Goal: Transaction & Acquisition: Register for event/course

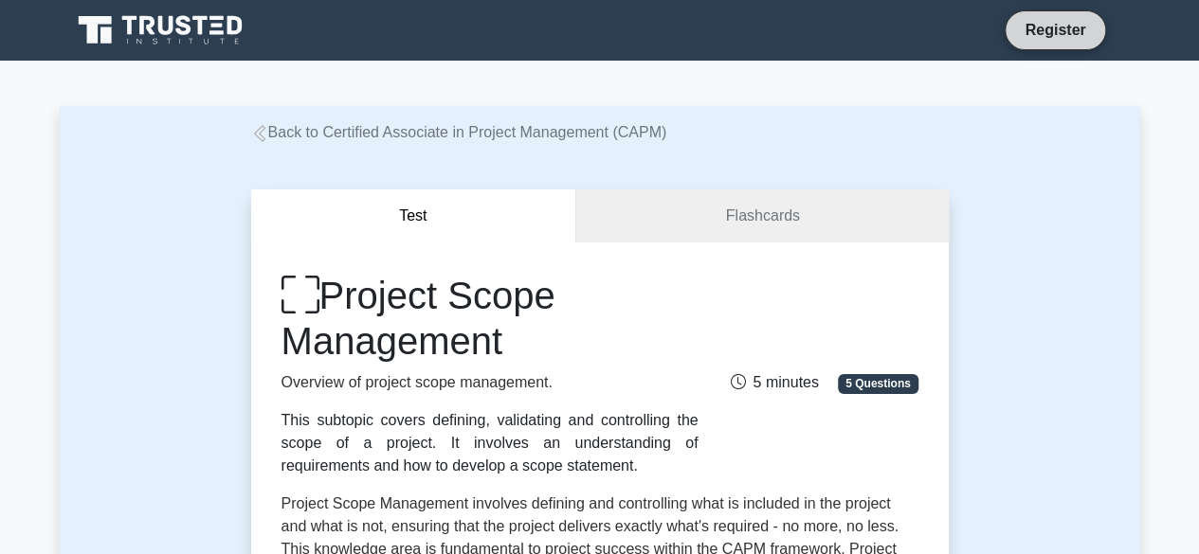
click at [1076, 19] on link "Register" at bounding box center [1054, 30] width 83 height 24
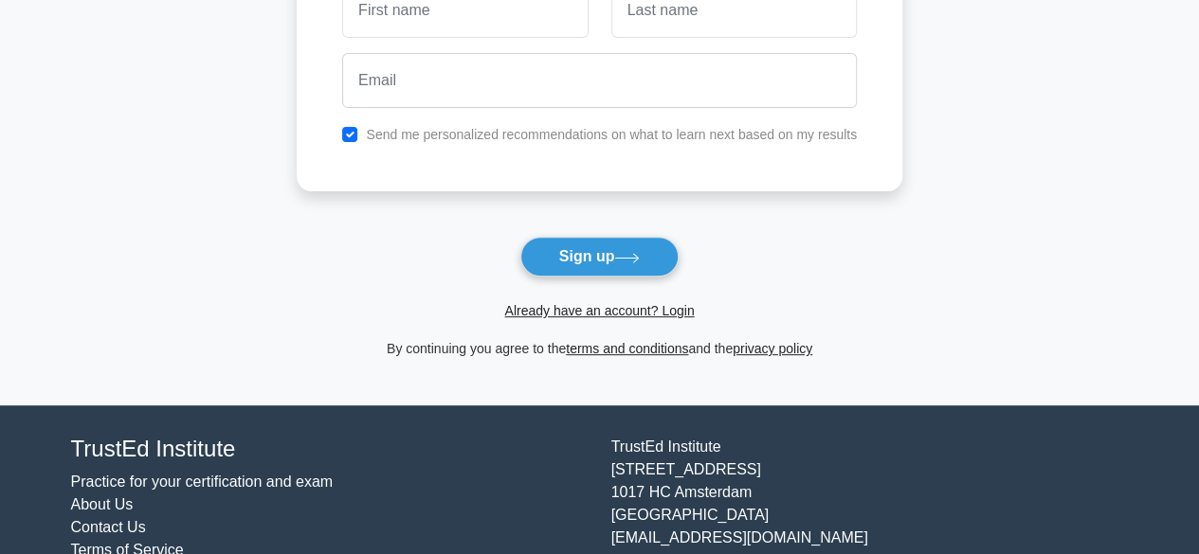
scroll to position [278, 0]
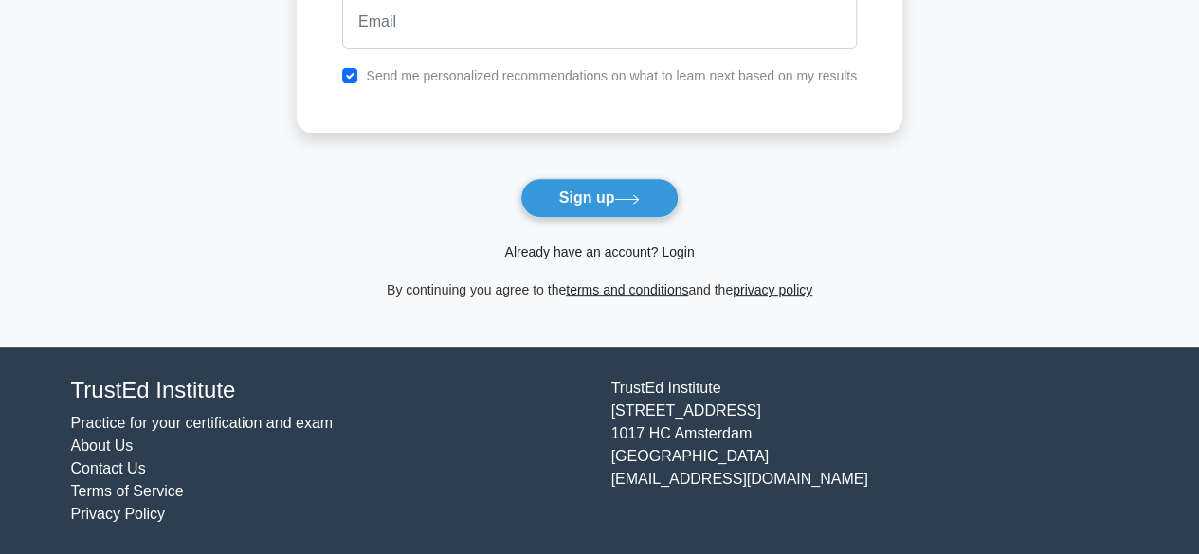
click at [671, 244] on link "Already have an account? Login" at bounding box center [599, 251] width 190 height 15
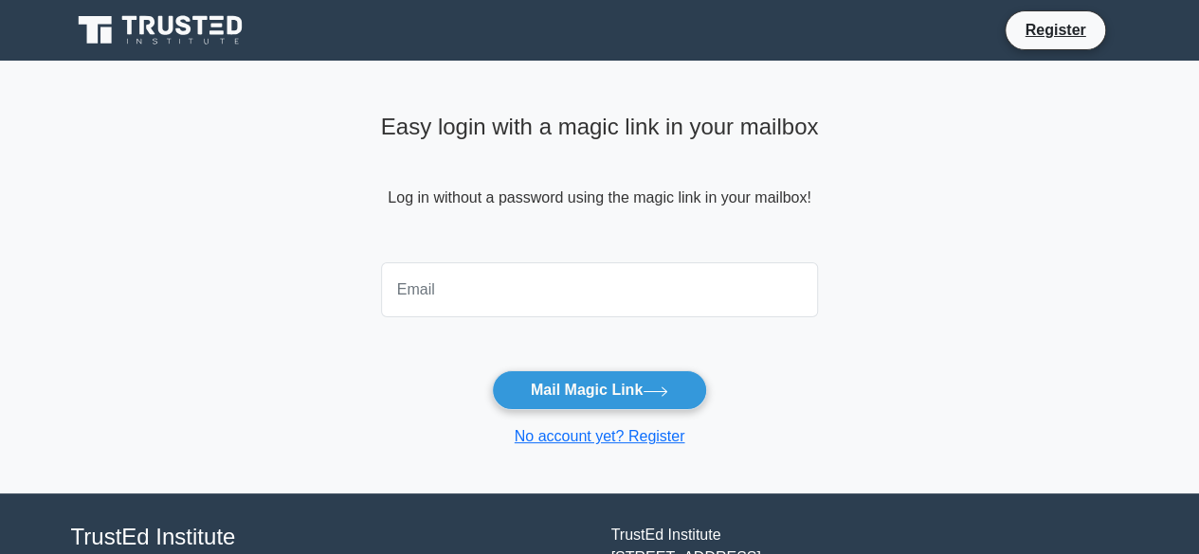
click at [830, 365] on div "Easy login with a magic link in your mailbox Log in without a password using th…" at bounding box center [600, 277] width 461 height 433
drag, startPoint x: 184, startPoint y: 312, endPoint x: 199, endPoint y: 314, distance: 15.3
click at [184, 312] on main "Easy login with a magic link in your mailbox Log in without a password using th…" at bounding box center [599, 277] width 1199 height 433
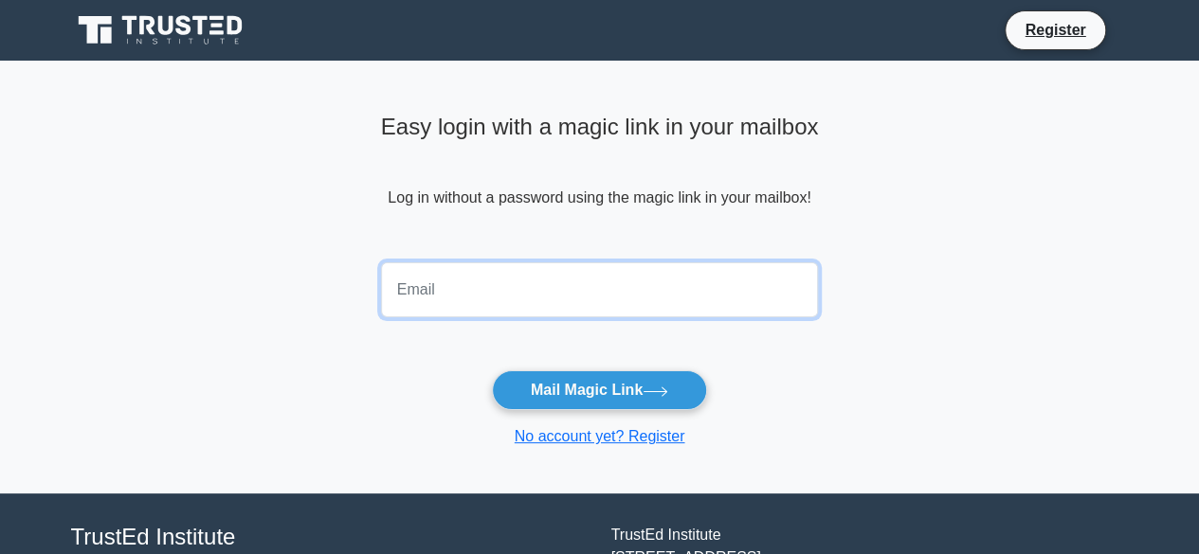
drag, startPoint x: 586, startPoint y: 281, endPoint x: 586, endPoint y: 351, distance: 69.2
click at [584, 281] on input "email" at bounding box center [600, 289] width 438 height 55
paste input "[EMAIL_ADDRESS][DOMAIN_NAME]"
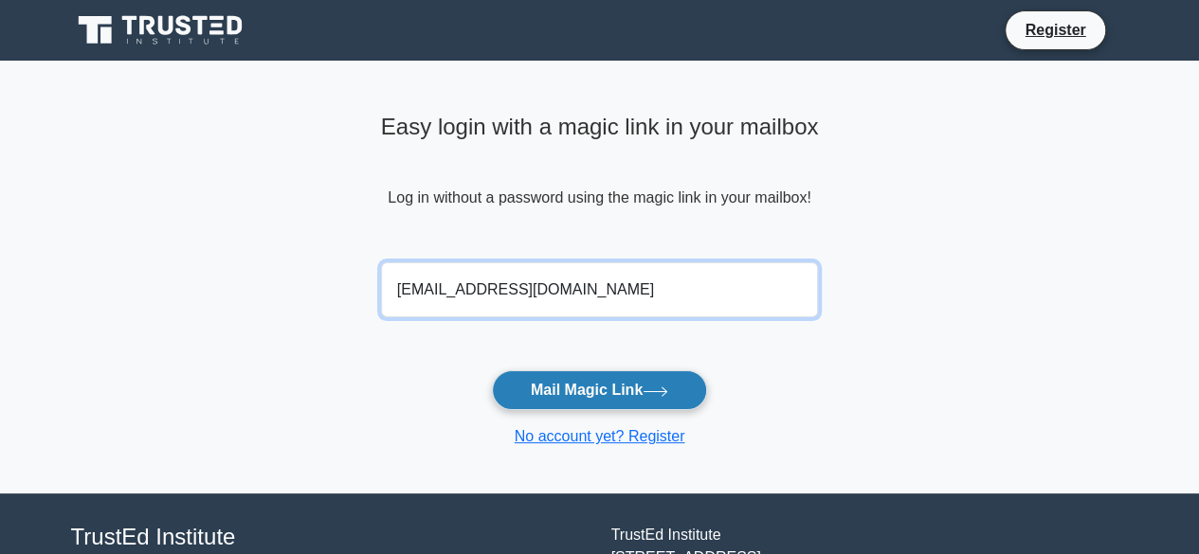
type input "[EMAIL_ADDRESS][DOMAIN_NAME]"
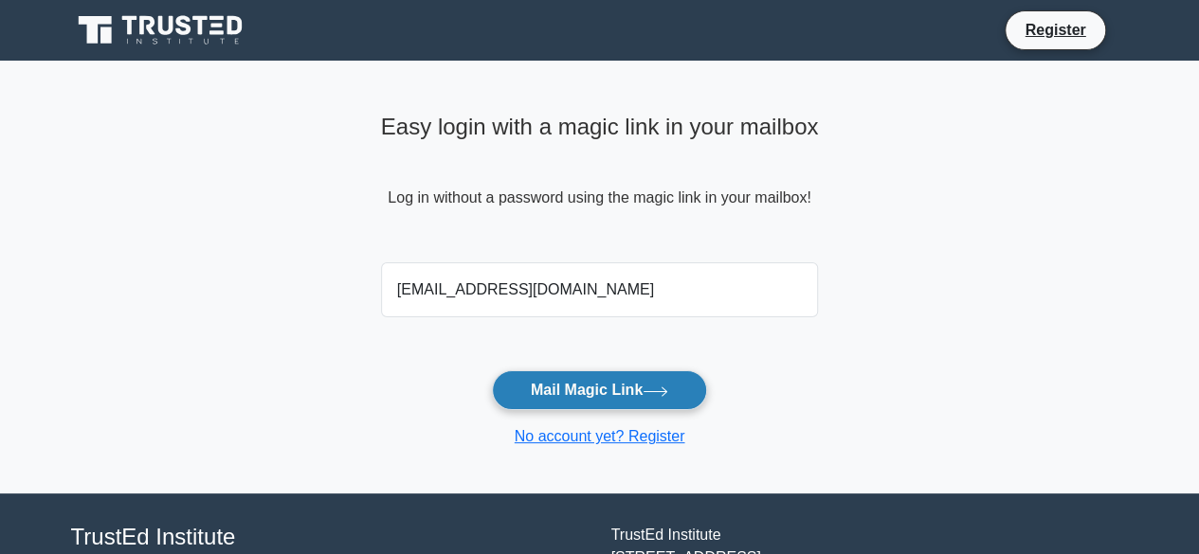
click at [590, 378] on button "Mail Magic Link" at bounding box center [599, 391] width 215 height 40
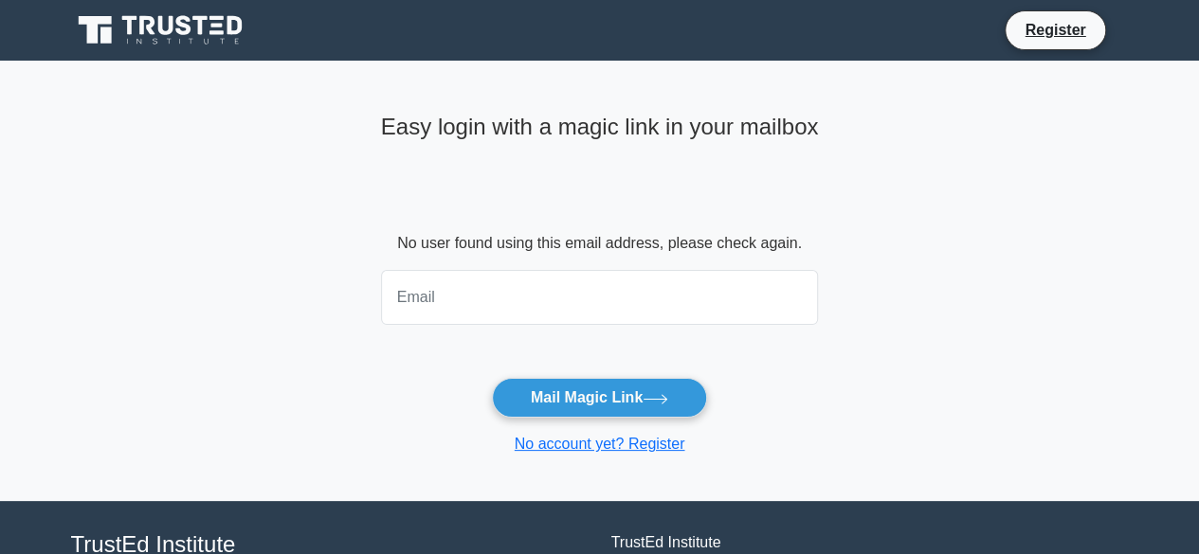
click at [233, 385] on main "Easy login with a magic link in your mailbox No user found using this email add…" at bounding box center [599, 281] width 1199 height 441
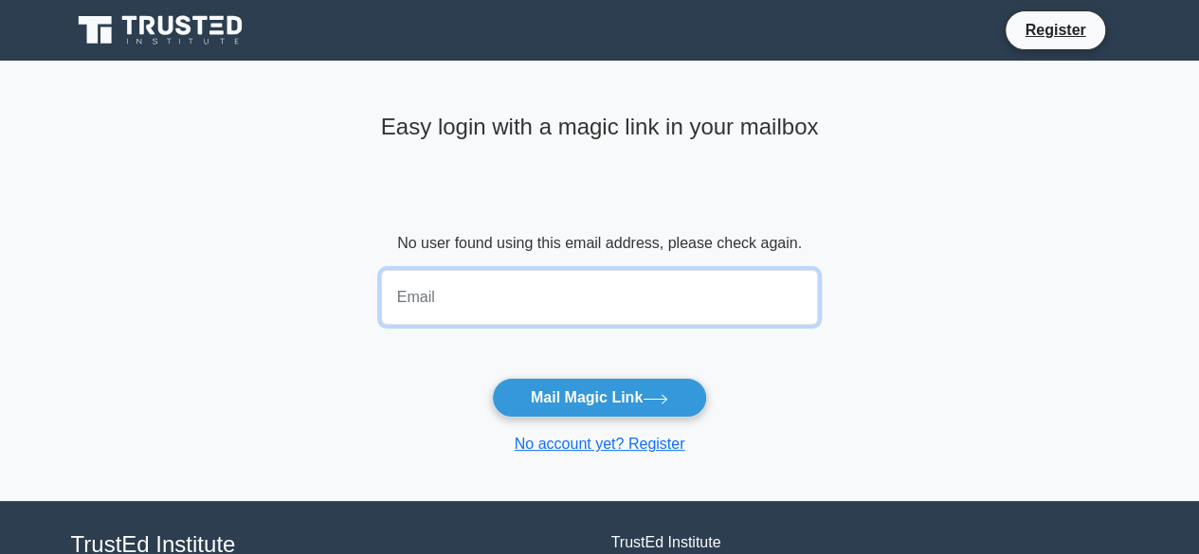
click at [582, 317] on input "email" at bounding box center [600, 297] width 438 height 55
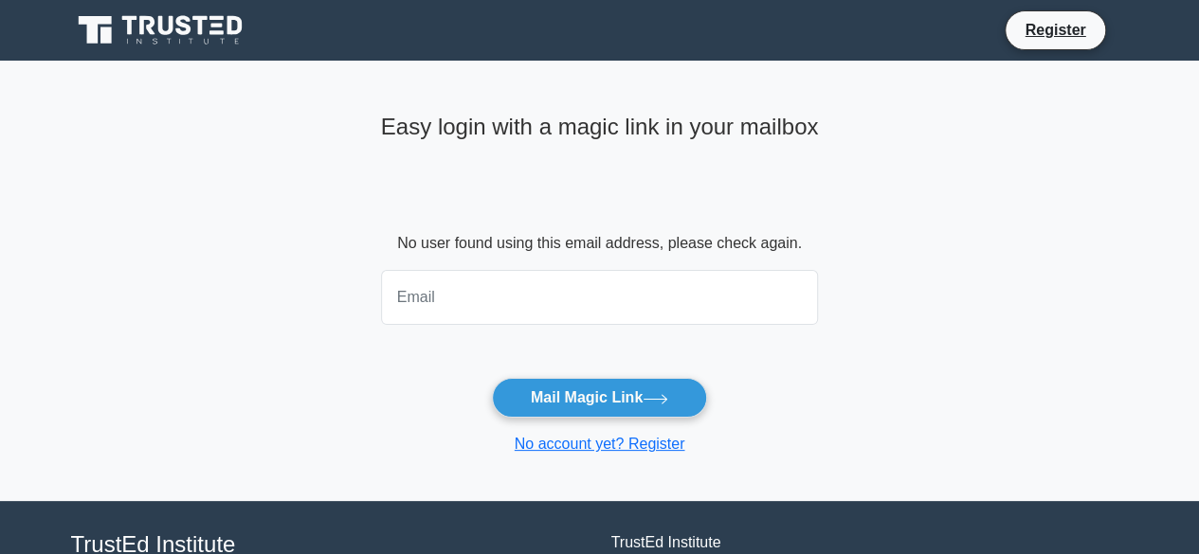
click at [151, 327] on main "Easy login with a magic link in your mailbox No user found using this email add…" at bounding box center [599, 281] width 1199 height 441
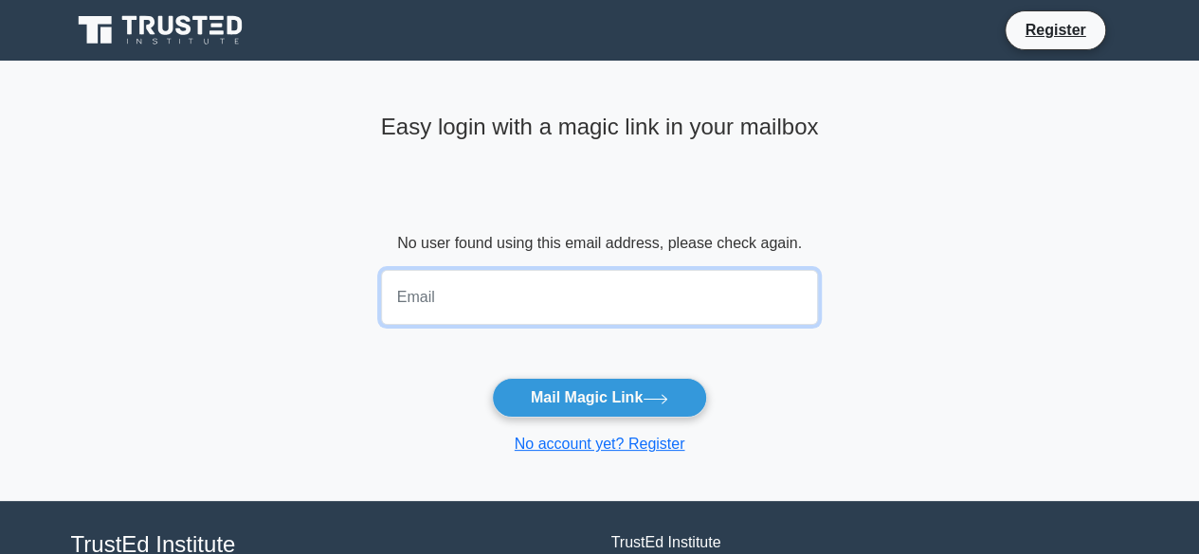
click at [585, 304] on input "email" at bounding box center [600, 297] width 438 height 55
paste input "[EMAIL_ADDRESS][DOMAIN_NAME]"
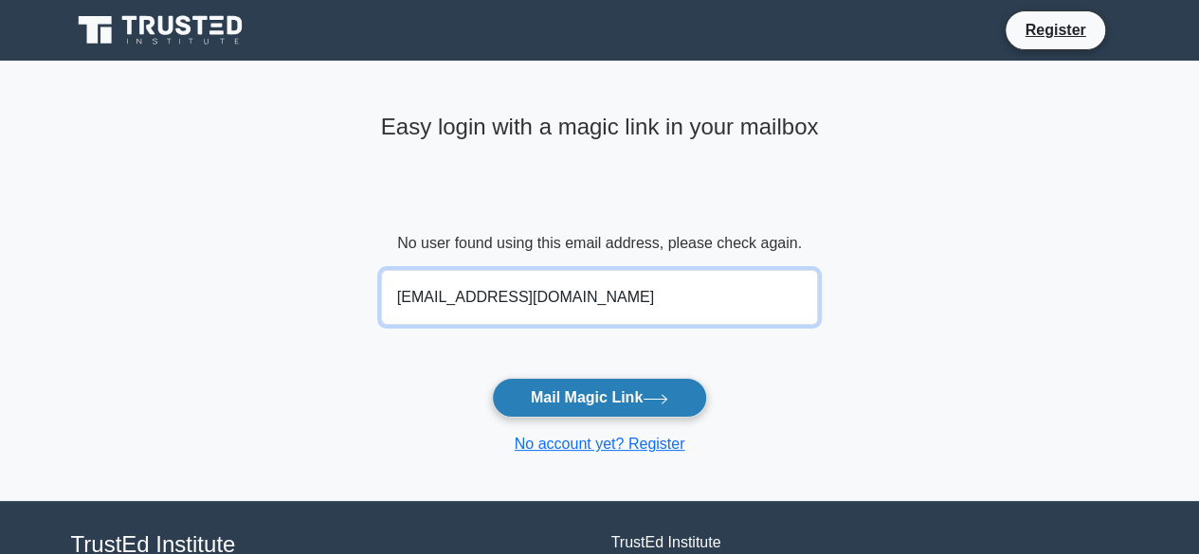
type input "[EMAIL_ADDRESS][DOMAIN_NAME]"
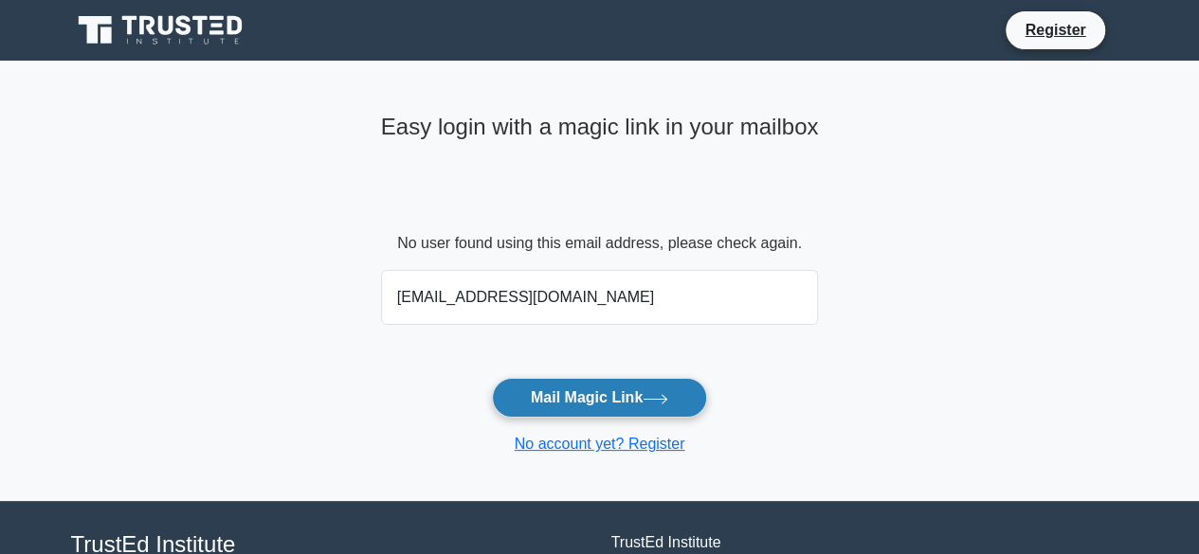
click at [611, 393] on button "Mail Magic Link" at bounding box center [599, 398] width 215 height 40
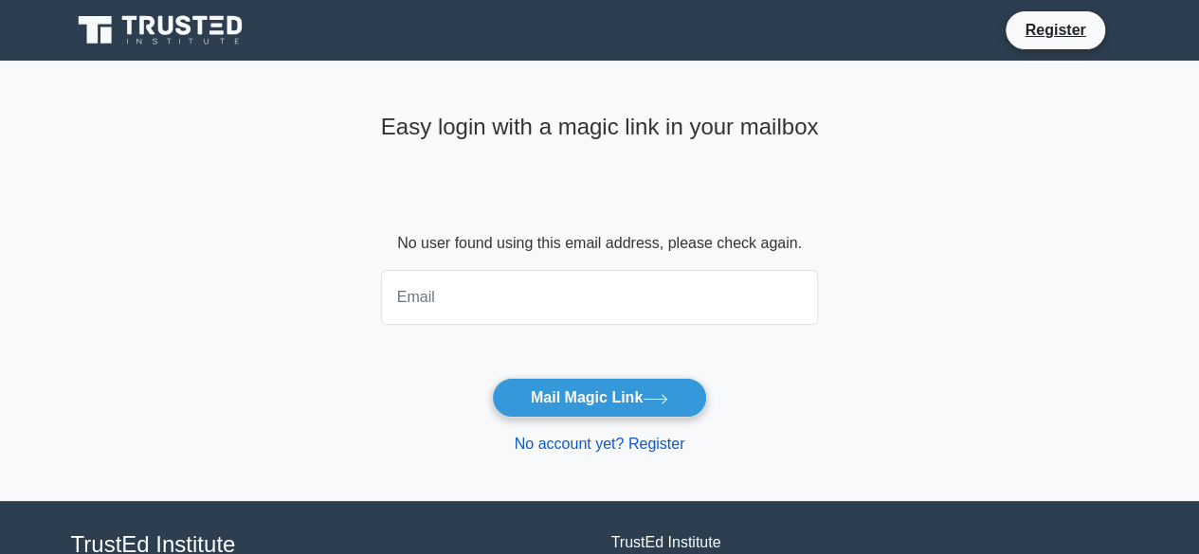
click at [638, 444] on link "No account yet? Register" at bounding box center [600, 444] width 171 height 16
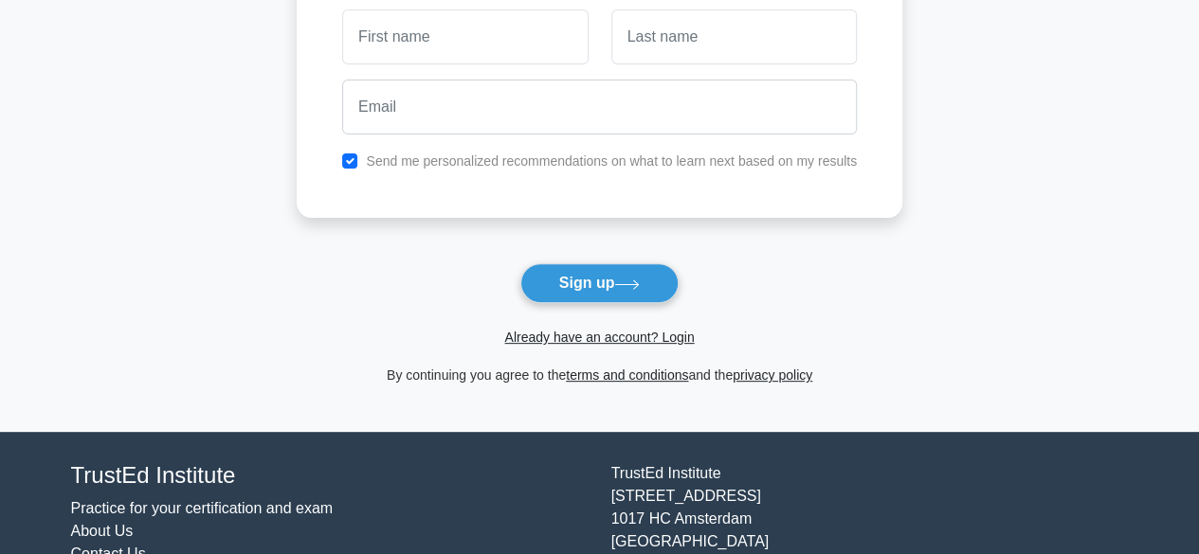
scroll to position [278, 0]
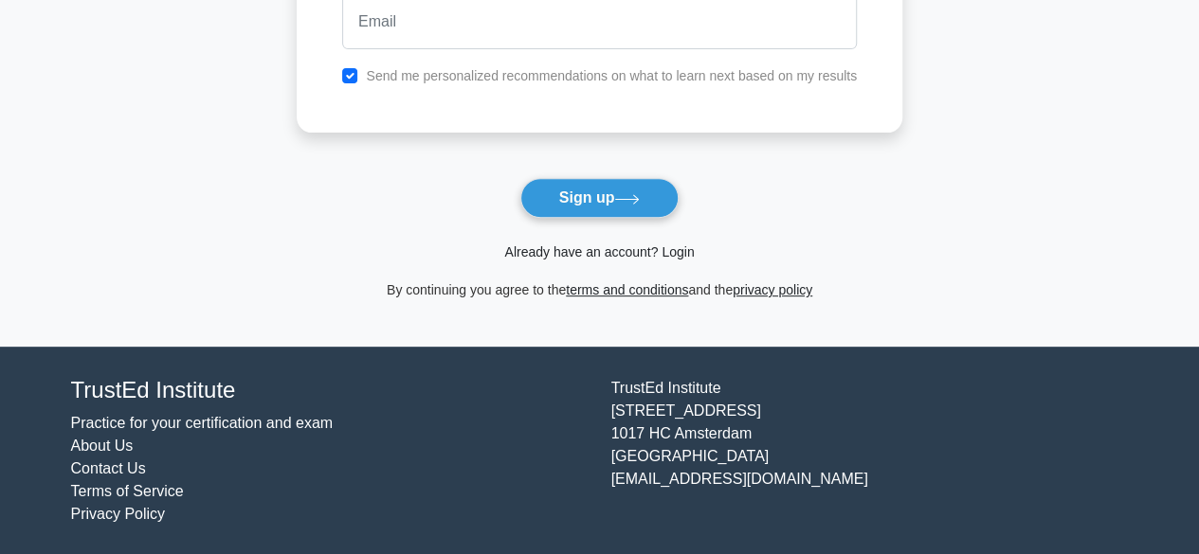
click at [684, 257] on link "Already have an account? Login" at bounding box center [599, 251] width 190 height 15
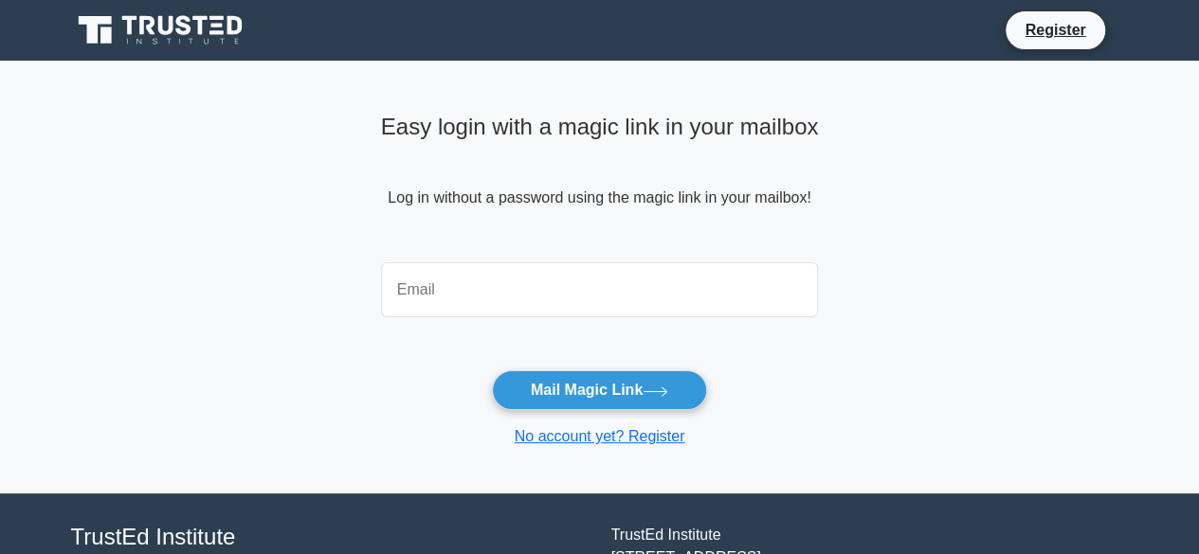
click at [634, 281] on input "email" at bounding box center [600, 289] width 438 height 55
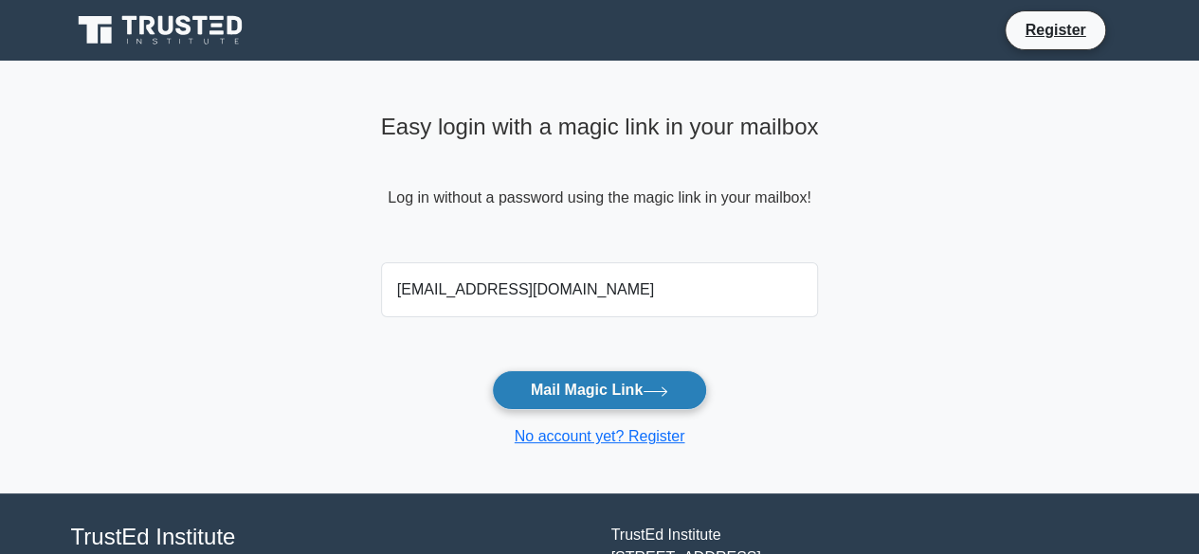
type input "[EMAIL_ADDRESS][DOMAIN_NAME]"
click at [618, 378] on button "Mail Magic Link" at bounding box center [599, 391] width 215 height 40
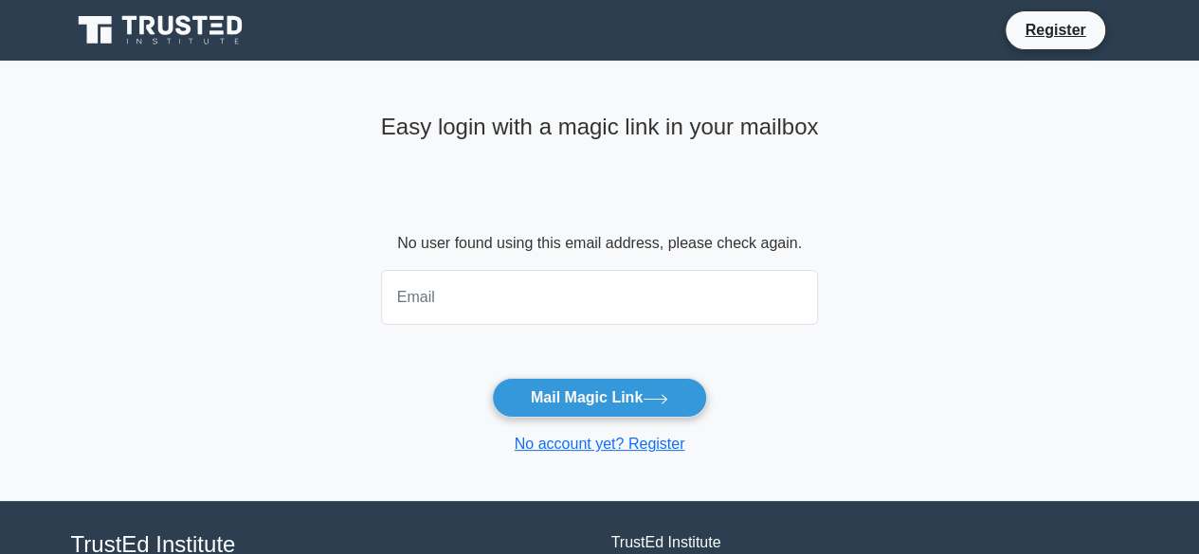
drag, startPoint x: 660, startPoint y: 306, endPoint x: 622, endPoint y: 309, distance: 38.0
click at [650, 310] on input "email" at bounding box center [600, 297] width 438 height 55
type input "[EMAIL_ADDRESS][DOMAIN_NAME]"
